Goal: Task Accomplishment & Management: Manage account settings

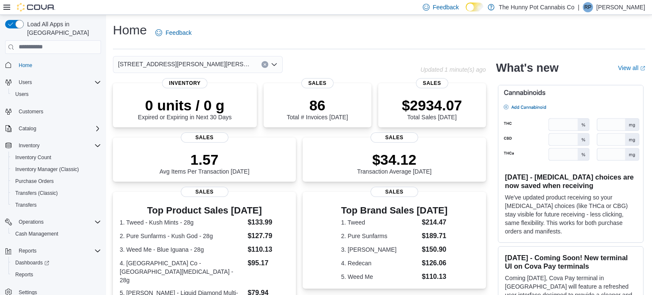
click at [622, 11] on p "Roger Pease" at bounding box center [620, 7] width 49 height 10
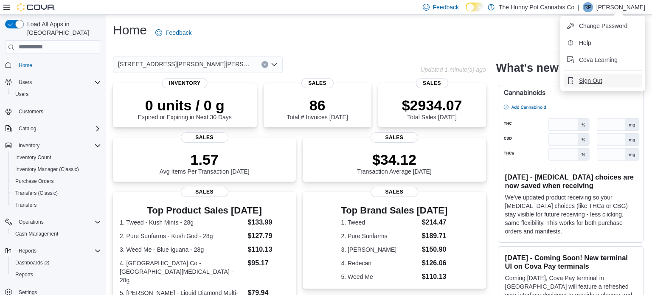
click at [579, 78] on span "Sign Out" at bounding box center [590, 80] width 23 height 8
